Goal: Communication & Community: Answer question/provide support

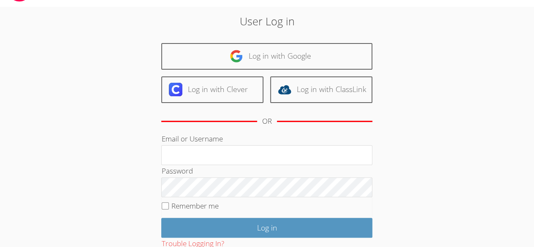
scroll to position [24, 0]
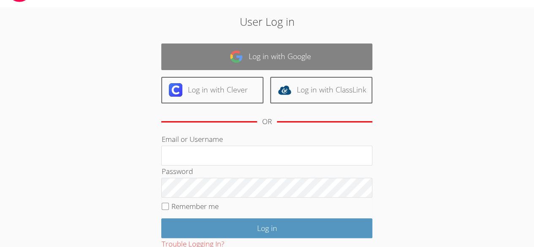
click at [329, 63] on link "Log in with Google" at bounding box center [266, 56] width 211 height 27
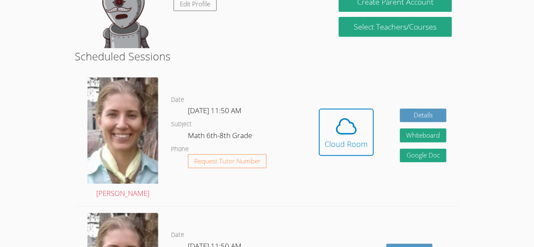
scroll to position [173, 0]
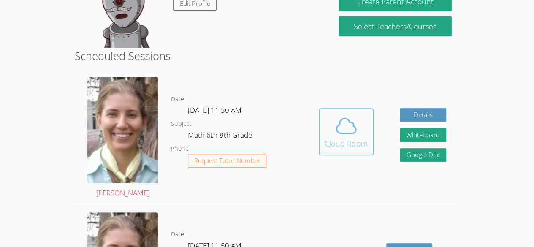
click at [351, 126] on icon at bounding box center [346, 126] width 24 height 24
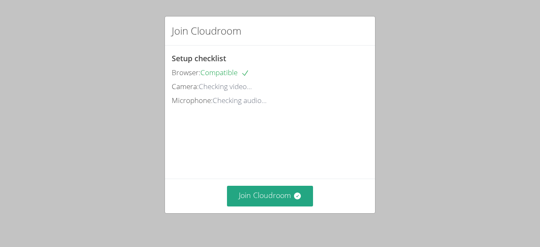
click at [423, 77] on div "Join Cloudroom Setup checklist Browser: Compatible Camera: Checking video... Mi…" at bounding box center [270, 123] width 540 height 247
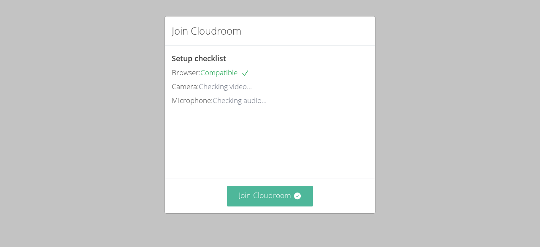
click at [275, 188] on button "Join Cloudroom" at bounding box center [270, 196] width 86 height 21
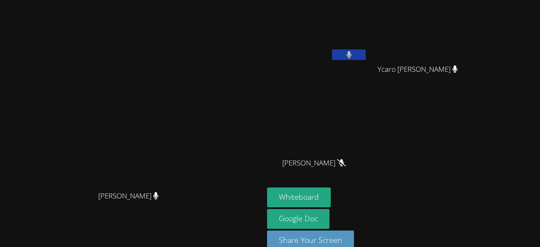
click at [195, 57] on video at bounding box center [132, 114] width 127 height 145
click at [351, 54] on icon at bounding box center [348, 54] width 5 height 7
click at [354, 54] on icon at bounding box center [349, 54] width 9 height 7
click at [366, 56] on button at bounding box center [349, 54] width 34 height 11
click at [367, 57] on video at bounding box center [317, 31] width 100 height 57
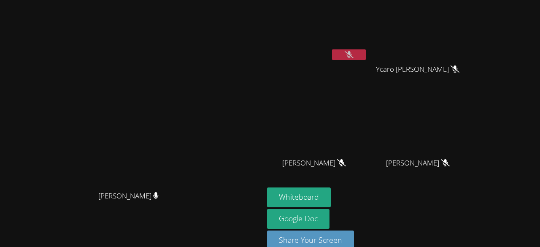
click at [367, 44] on video at bounding box center [317, 31] width 100 height 57
click at [366, 56] on button at bounding box center [349, 54] width 34 height 11
click at [366, 53] on button at bounding box center [349, 54] width 34 height 11
click at [331, 197] on button "Whiteboard" at bounding box center [299, 197] width 64 height 20
click at [147, 126] on video at bounding box center [132, 114] width 127 height 145
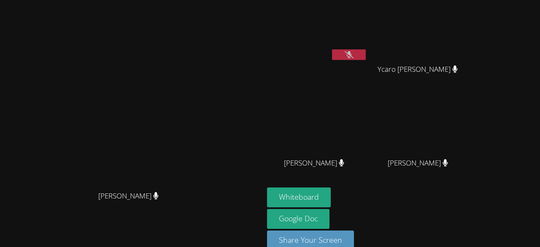
click at [366, 52] on button at bounding box center [349, 54] width 34 height 11
click at [352, 56] on icon at bounding box center [348, 54] width 5 height 7
click at [366, 54] on button at bounding box center [349, 54] width 34 height 11
click at [147, 126] on video at bounding box center [132, 114] width 127 height 145
drag, startPoint x: 420, startPoint y: 54, endPoint x: 140, endPoint y: 126, distance: 289.7
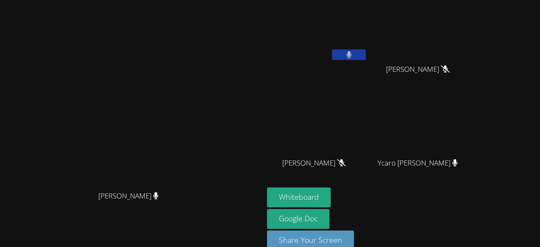
click at [195, 119] on video at bounding box center [132, 114] width 127 height 145
click at [354, 53] on icon at bounding box center [349, 54] width 9 height 7
click at [352, 53] on icon at bounding box center [348, 54] width 5 height 7
click at [354, 53] on icon at bounding box center [349, 54] width 9 height 7
click at [351, 56] on icon at bounding box center [348, 54] width 5 height 7
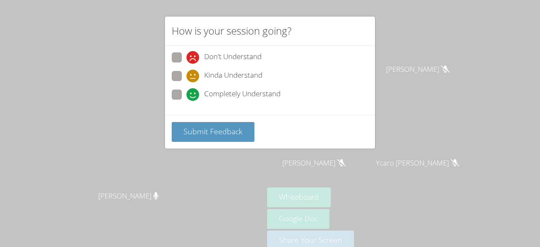
click at [186, 101] on span at bounding box center [186, 101] width 0 height 0
click at [186, 95] on input "Completely Understand" at bounding box center [189, 92] width 7 height 7
radio input "true"
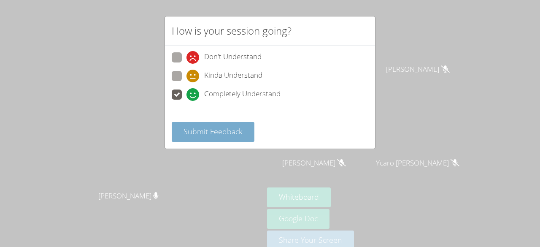
click at [224, 128] on span "Submit Feedback" at bounding box center [213, 131] width 59 height 10
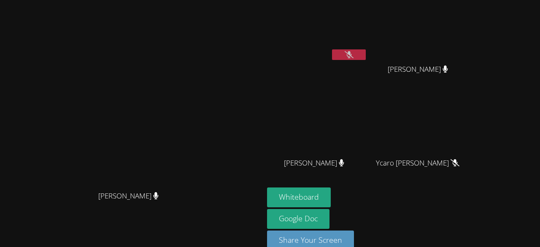
click at [366, 53] on button at bounding box center [349, 54] width 34 height 11
